Goal: Find specific page/section: Find specific page/section

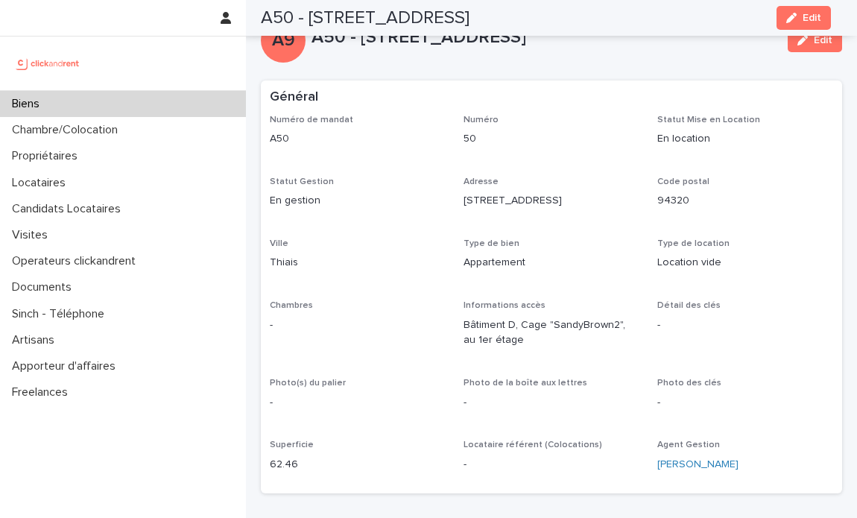
scroll to position [3603, 0]
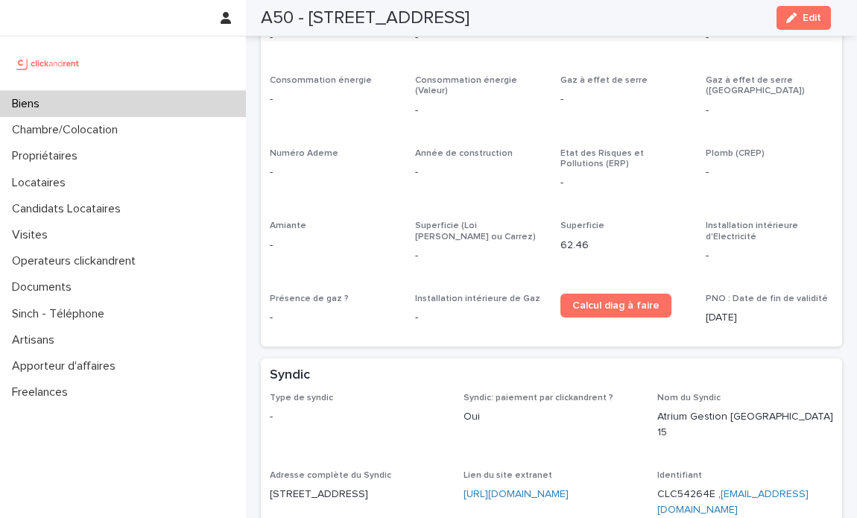
click at [47, 107] on p "Biens" at bounding box center [28, 104] width 45 height 14
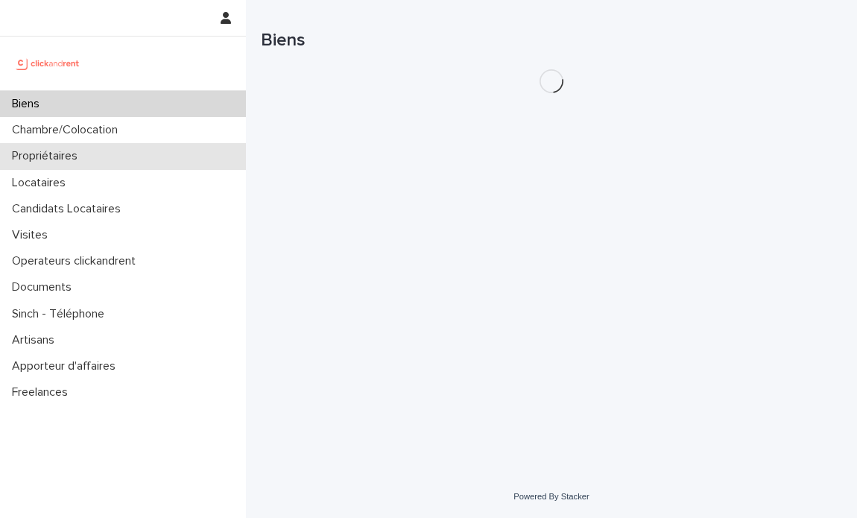
click at [61, 151] on p "Propriétaires" at bounding box center [48, 156] width 84 height 14
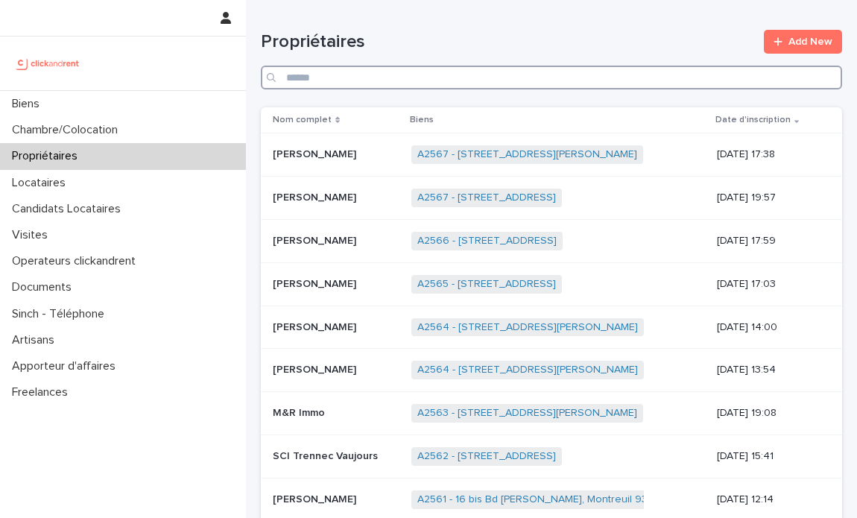
click at [523, 80] on input "Search" at bounding box center [552, 78] width 582 height 24
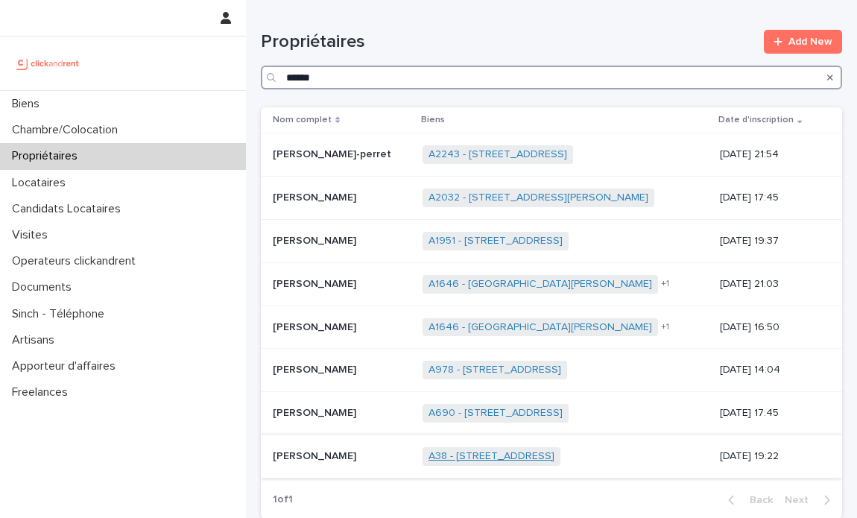
type input "******"
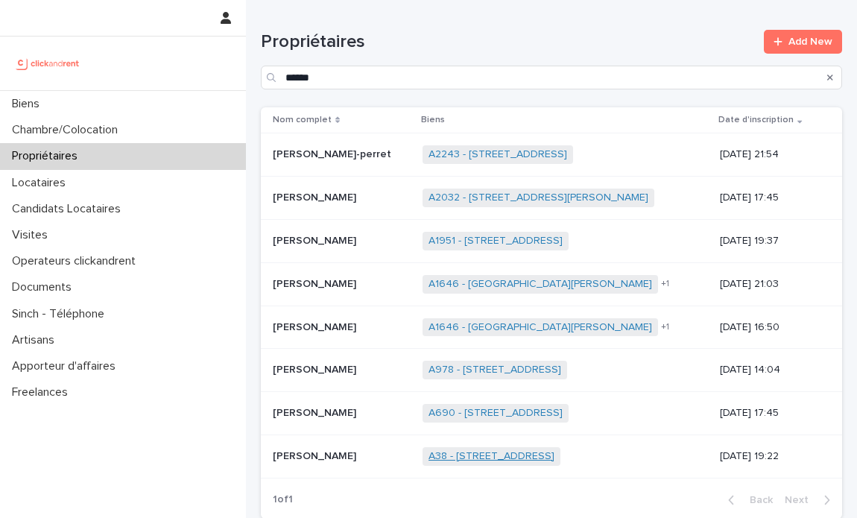
click at [521, 453] on link "A38 - 30 rue du Luxembourg, Thiais 94320" at bounding box center [492, 456] width 126 height 13
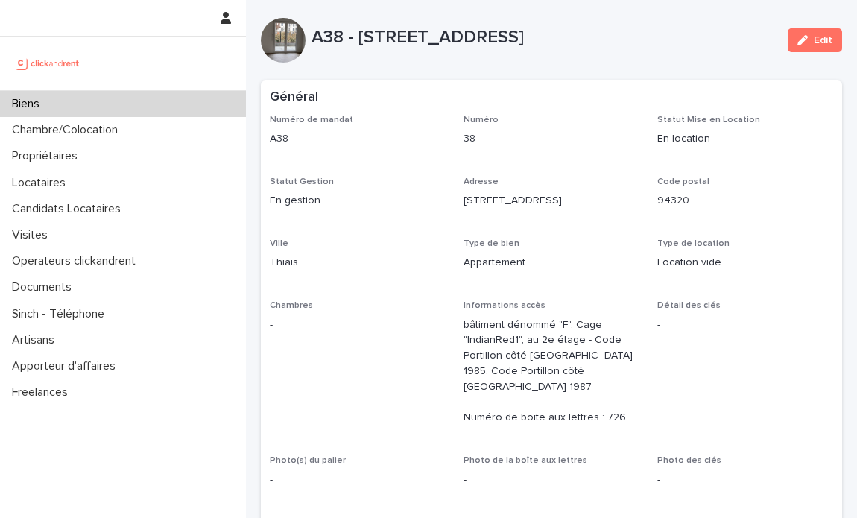
drag, startPoint x: 459, startPoint y: 198, endPoint x: 566, endPoint y: 203, distance: 106.7
click at [566, 203] on div "Numéro de mandat A38 Numéro 38 Statut Mise en Location En location Statut Gesti…" at bounding box center [552, 338] width 564 height 447
copy p "30 rue du Luxembourg"
